Goal: Find specific page/section: Find specific page/section

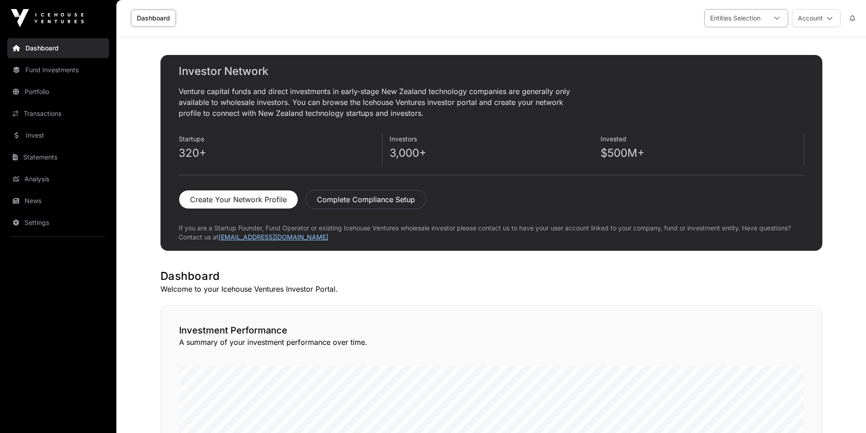
click at [771, 16] on div at bounding box center [777, 18] width 22 height 17
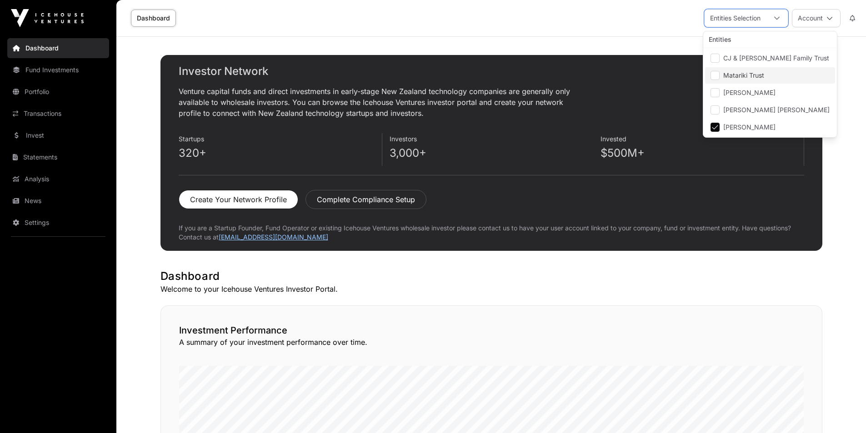
click at [737, 78] on span "Matariki Trust" at bounding box center [744, 75] width 41 height 6
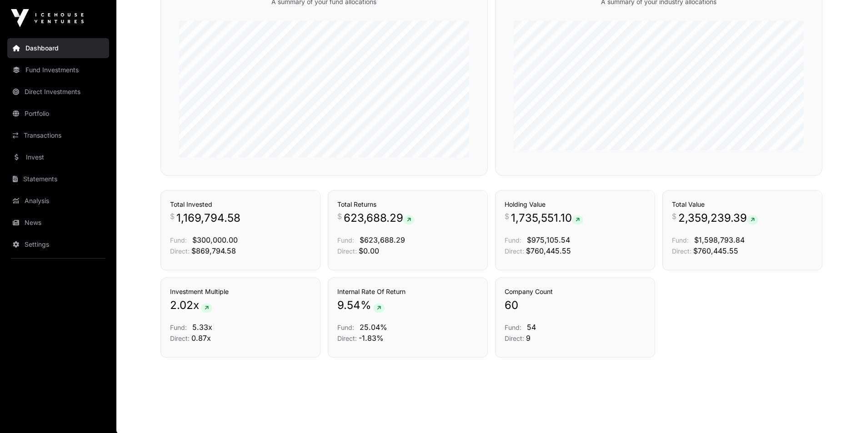
scroll to position [564, 0]
click at [29, 112] on link "Portfolio" at bounding box center [58, 114] width 102 height 20
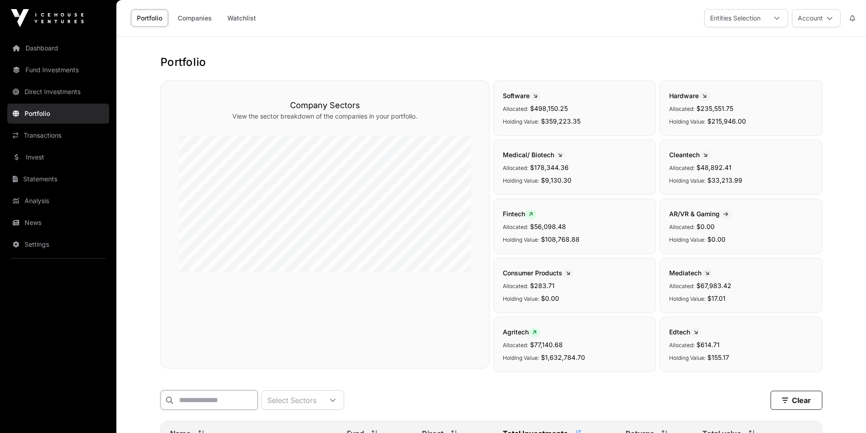
click at [216, 397] on input "text" at bounding box center [209, 401] width 97 height 20
type input "**********"
click at [539, 372] on div "Agritech Allocated: $77,140.68 Holding Value: $1,632,784.70" at bounding box center [574, 344] width 163 height 55
click at [430, 402] on div "**********" at bounding box center [492, 401] width 662 height 20
click at [773, 20] on div at bounding box center [777, 18] width 22 height 17
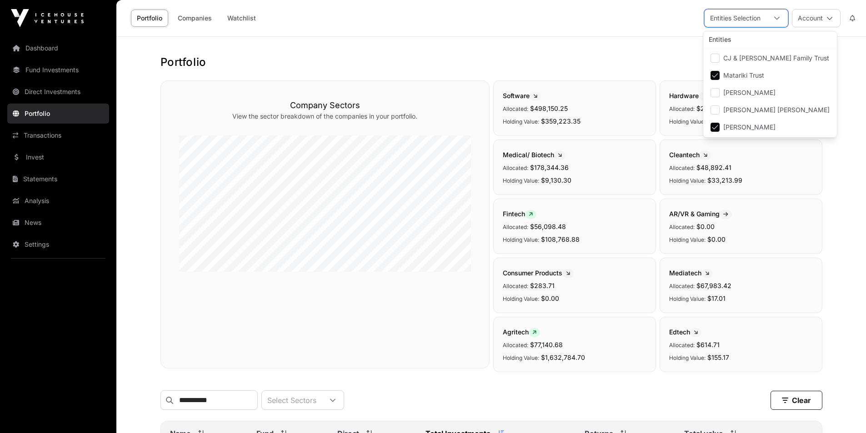
scroll to position [10, 6]
click at [745, 55] on span "CJ & [PERSON_NAME] Family Trust" at bounding box center [777, 58] width 106 height 6
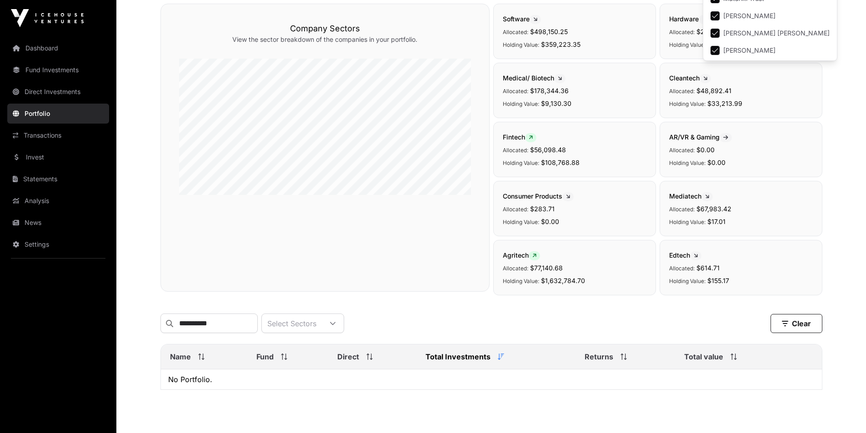
scroll to position [116, 0]
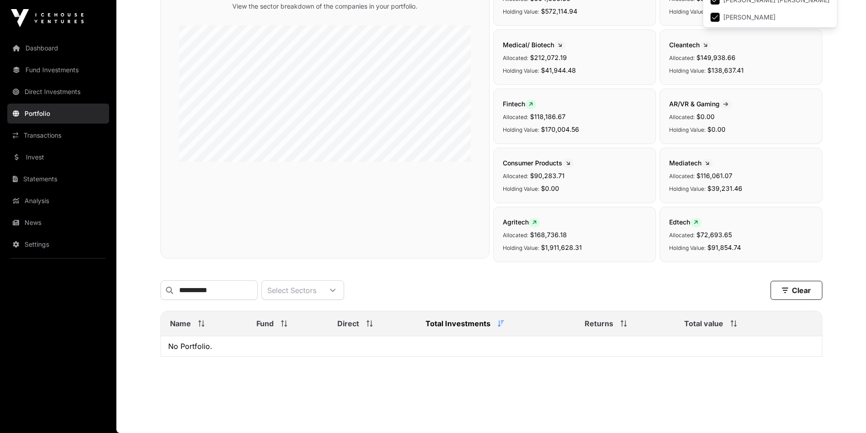
click at [416, 291] on div "**********" at bounding box center [492, 291] width 662 height 20
click at [772, 287] on button "Clear" at bounding box center [797, 290] width 52 height 19
click at [322, 284] on div "Select Sectors" at bounding box center [292, 290] width 60 height 19
click at [247, 286] on input "**********" at bounding box center [209, 291] width 97 height 20
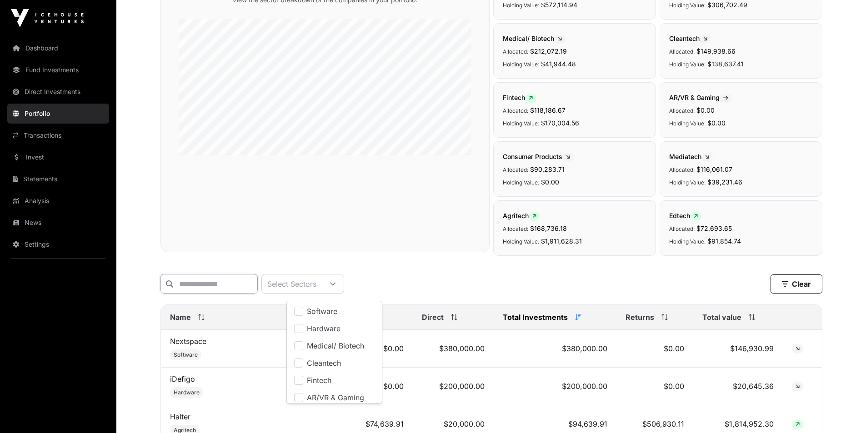
scroll to position [10, 6]
click at [409, 287] on div "Select Sectors Clear" at bounding box center [492, 284] width 662 height 20
click at [336, 287] on icon at bounding box center [333, 284] width 6 height 6
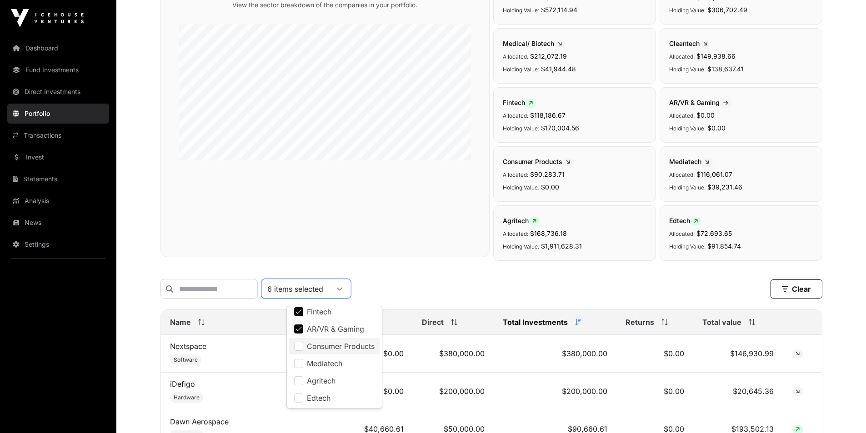
scroll to position [112, 0]
click at [237, 160] on div "Company Sectors View the sector breakdown of the companies in your portfolio." at bounding box center [325, 113] width 329 height 288
click at [208, 287] on input "text" at bounding box center [209, 289] width 97 height 20
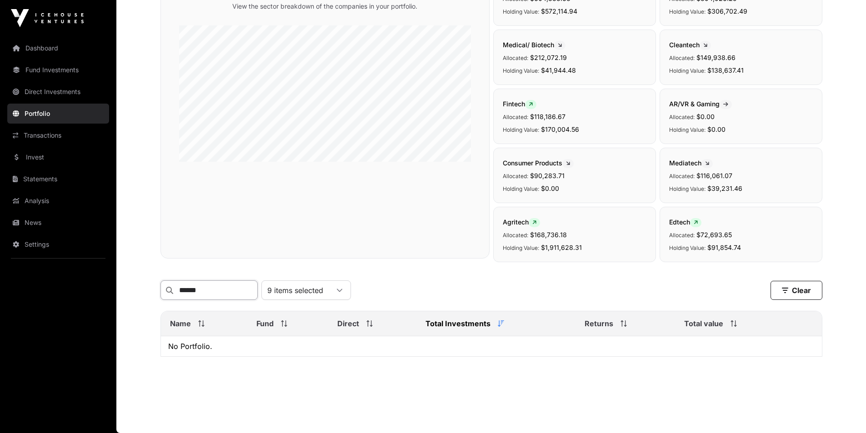
type input "******"
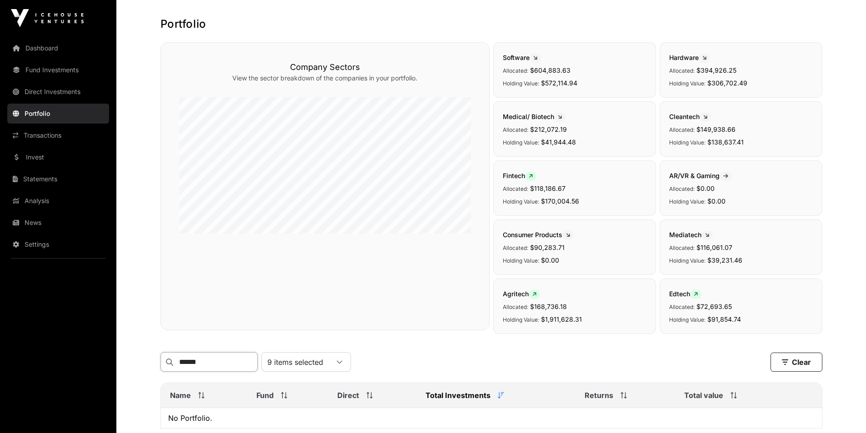
scroll to position [0, 0]
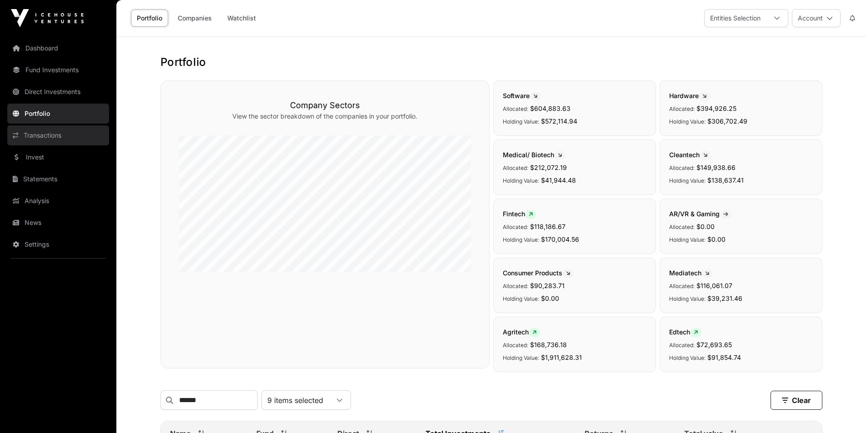
click at [62, 132] on link "Transactions" at bounding box center [58, 136] width 102 height 20
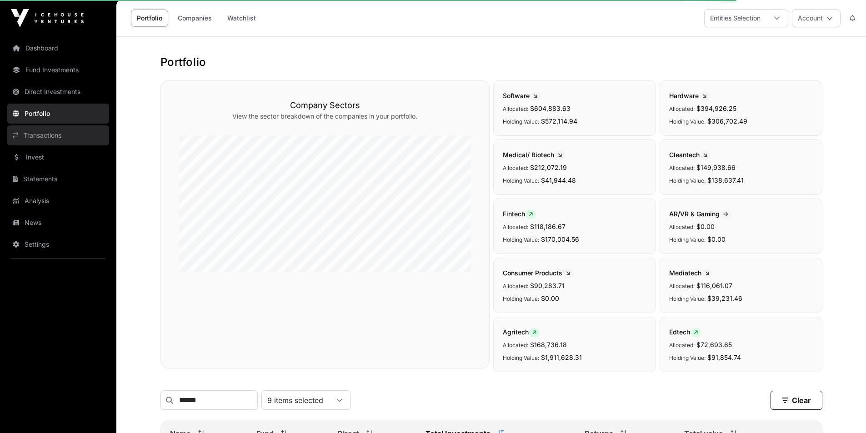
click at [55, 135] on link "Transactions" at bounding box center [58, 136] width 102 height 20
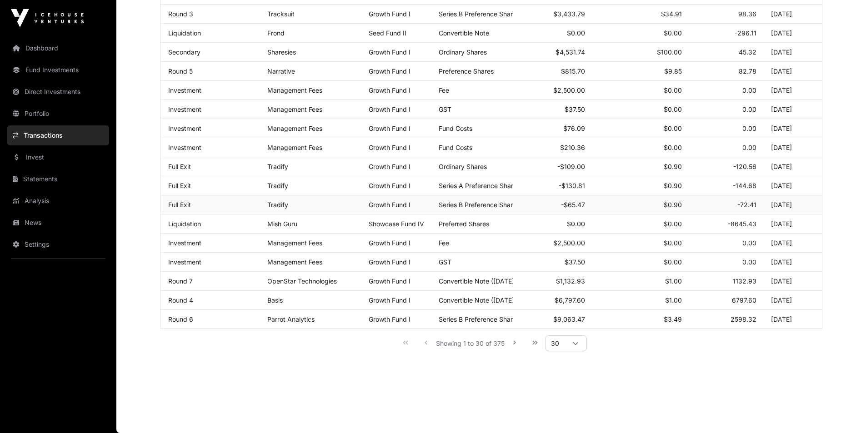
scroll to position [408, 0]
click at [513, 345] on icon "Next Page" at bounding box center [515, 343] width 6 height 6
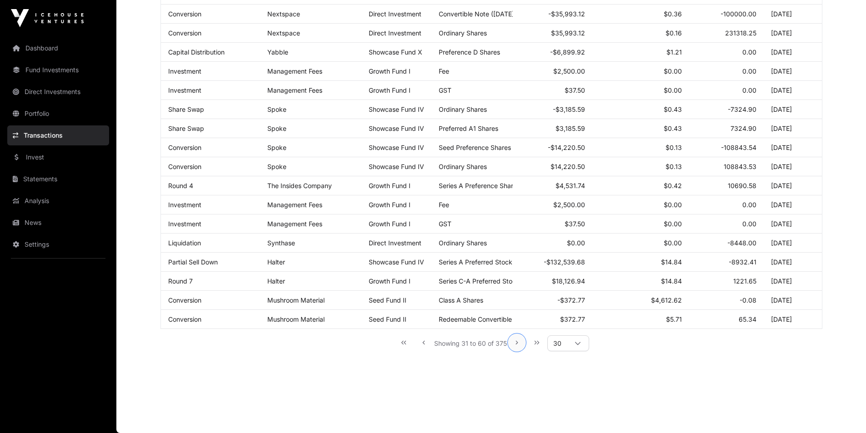
click at [514, 345] on icon "Next Page" at bounding box center [517, 343] width 6 height 6
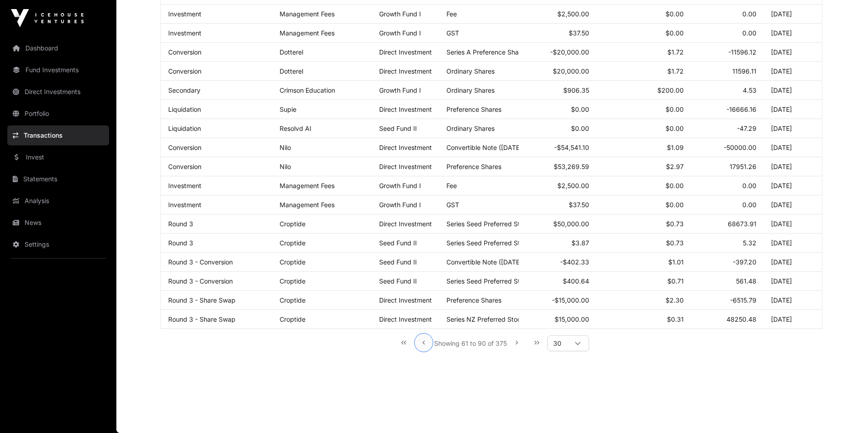
click at [422, 345] on icon "Previous Page" at bounding box center [424, 343] width 6 height 6
